Goal: Task Accomplishment & Management: Complete application form

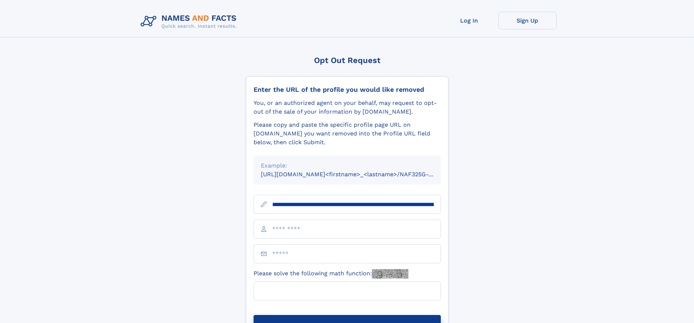
scroll to position [0, 74]
type input "**********"
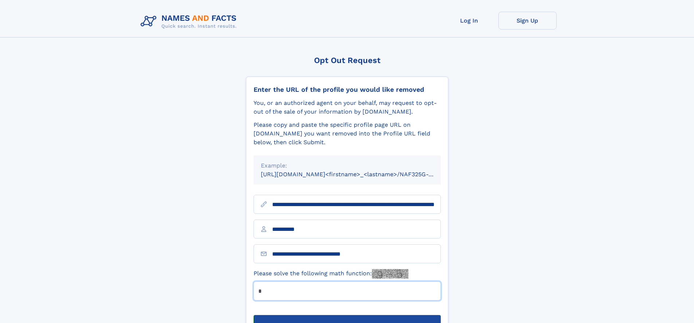
type input "*"
click at [347, 315] on button "Submit Opt Out Request" at bounding box center [347, 326] width 187 height 23
